Goal: Task Accomplishment & Management: Manage account settings

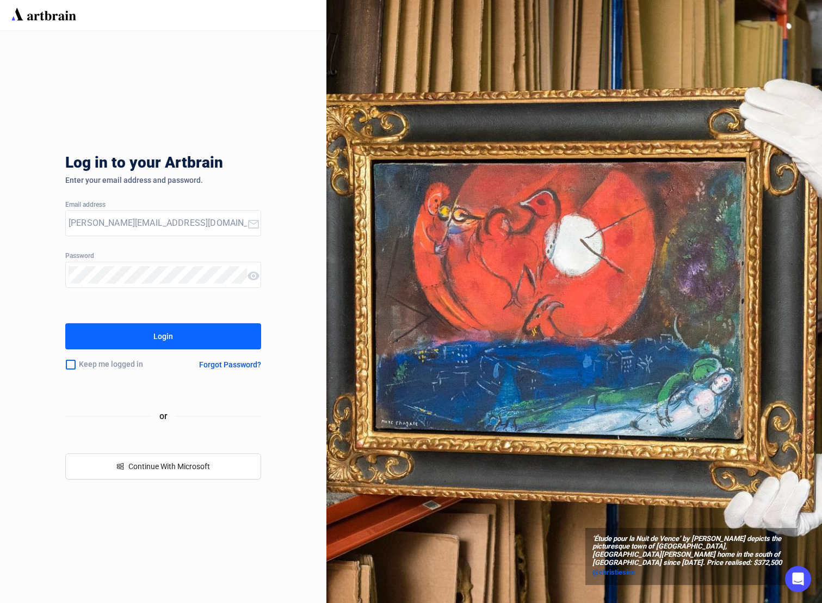
click at [168, 343] on div "Login" at bounding box center [163, 336] width 20 height 17
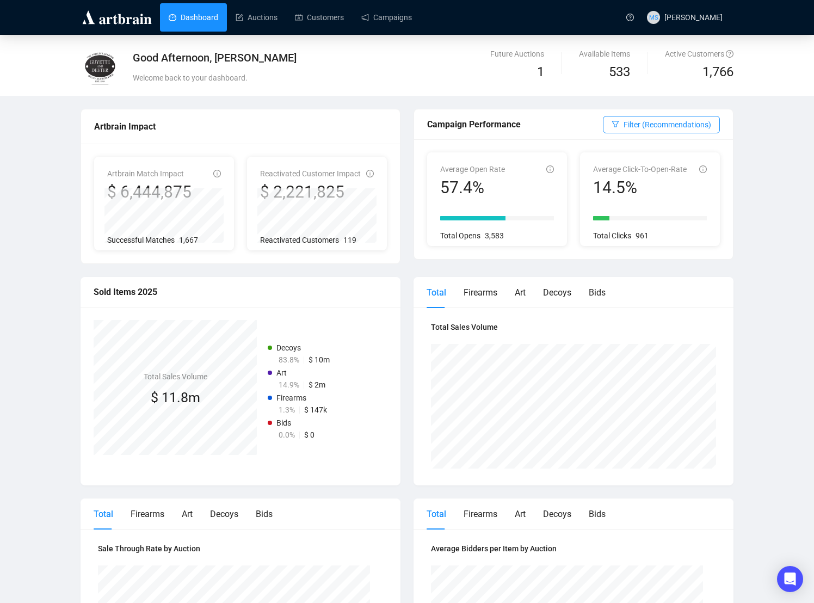
scroll to position [9, 0]
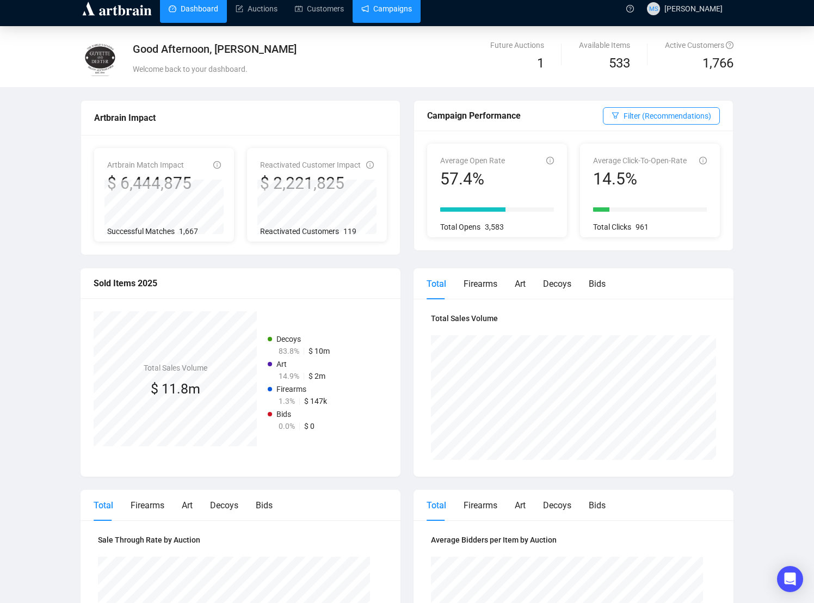
click at [407, 12] on link "Campaigns" at bounding box center [386, 9] width 51 height 28
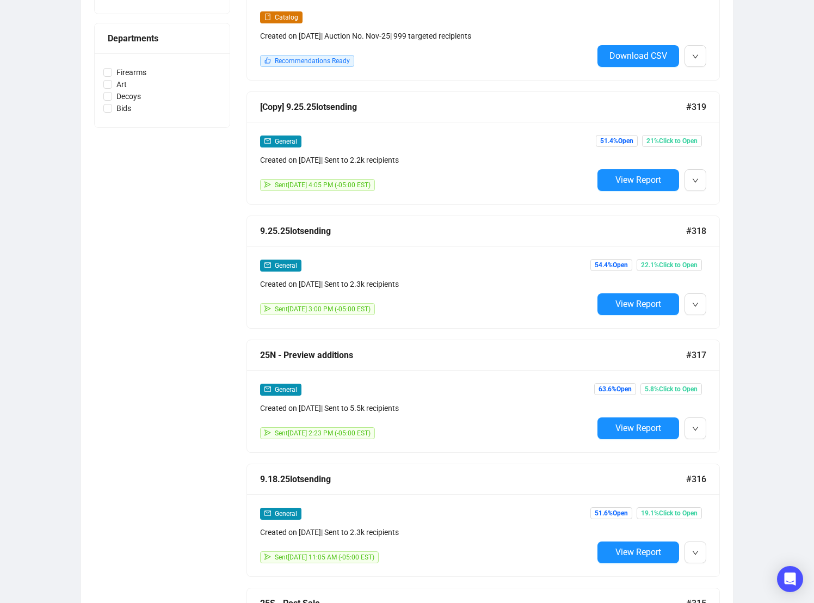
scroll to position [508, 0]
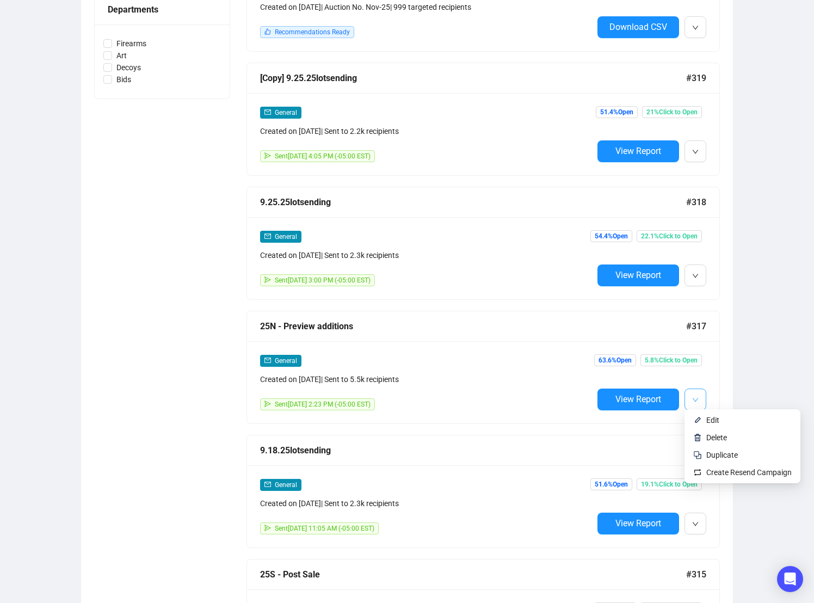
click at [694, 397] on icon "down" at bounding box center [695, 400] width 7 height 7
click at [727, 420] on span "Edit" at bounding box center [748, 420] width 85 height 12
